Goal: Task Accomplishment & Management: Complete application form

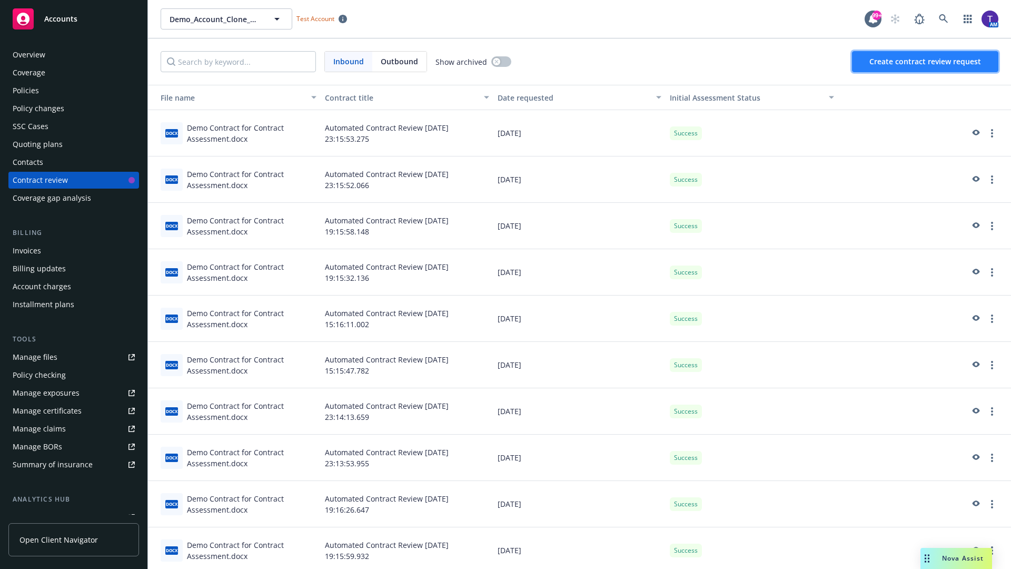
click at [926, 62] on span "Create contract review request" at bounding box center [925, 61] width 112 height 10
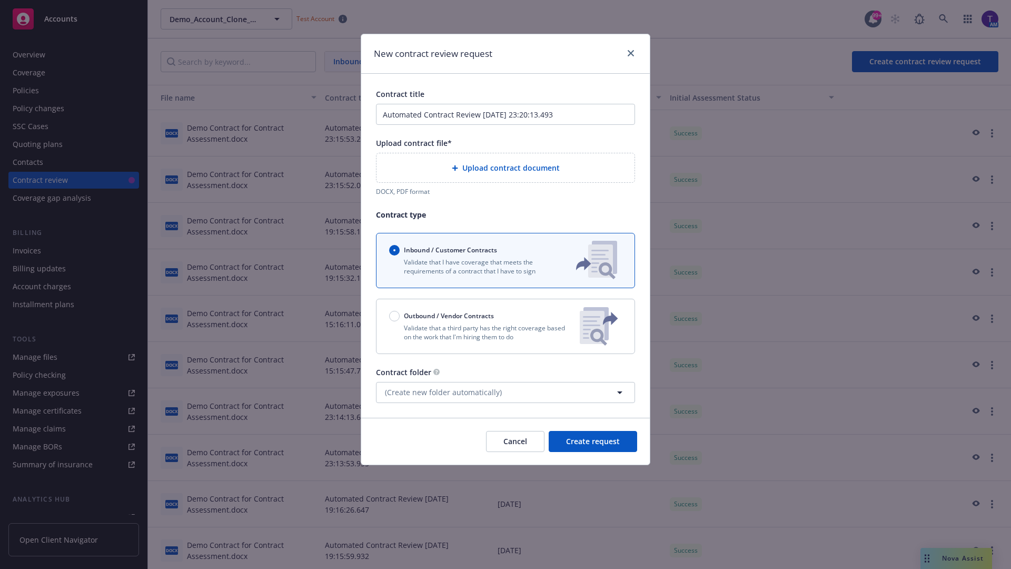
type input "Automated Contract Review 09-11-2025 23:20:13.493"
click at [505, 326] on p "Validate that a third party has the right coverage based on the work that I'm h…" at bounding box center [480, 332] width 182 height 18
radio input "false"
radio input "true"
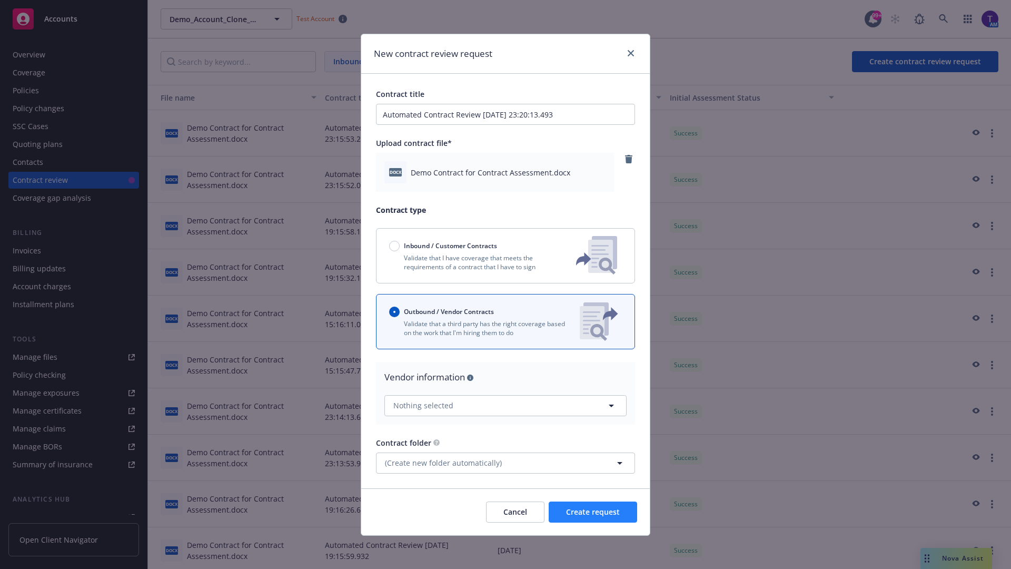
click at [593, 511] on span "Create request" at bounding box center [593, 511] width 54 height 10
